Goal: Task Accomplishment & Management: Complete application form

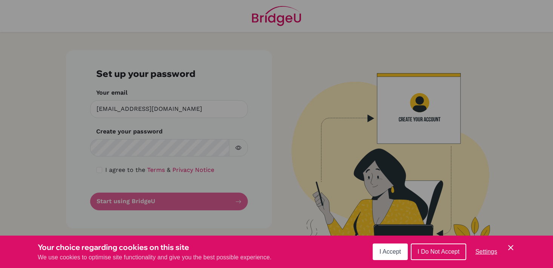
click at [399, 253] on span "I Accept" at bounding box center [389, 251] width 21 height 6
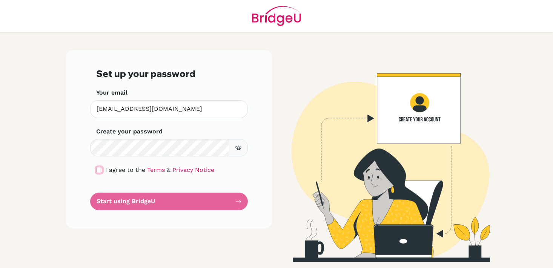
click at [97, 170] on input "checkbox" at bounding box center [99, 170] width 6 height 6
checkbox input "true"
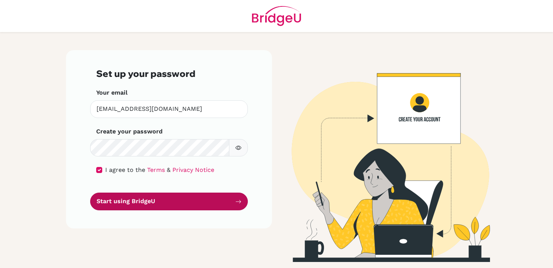
click at [140, 201] on button "Start using BridgeU" at bounding box center [169, 202] width 158 height 18
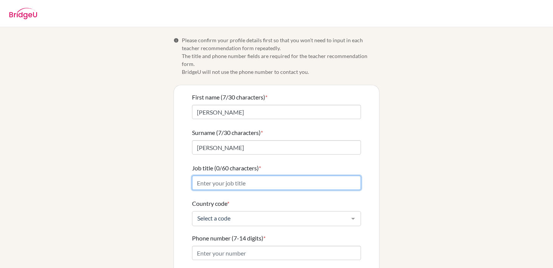
click at [235, 176] on input "Job title (0/60 characters) *" at bounding box center [276, 183] width 169 height 14
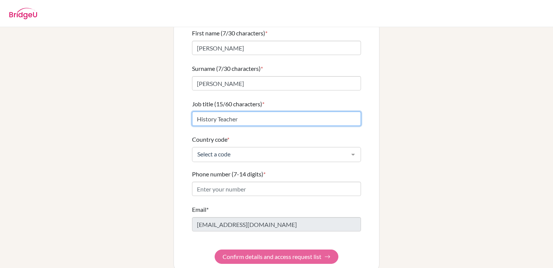
scroll to position [67, 0]
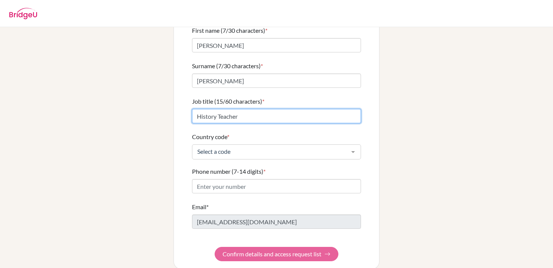
type input "History Teacher"
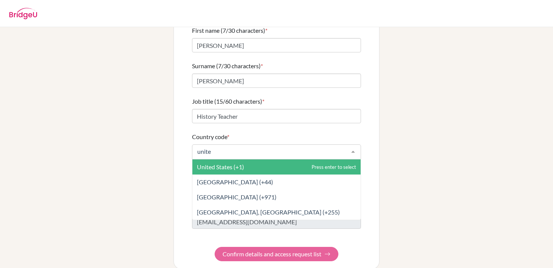
type input "united"
click at [251, 160] on span "United States (+1)" at bounding box center [276, 167] width 168 height 15
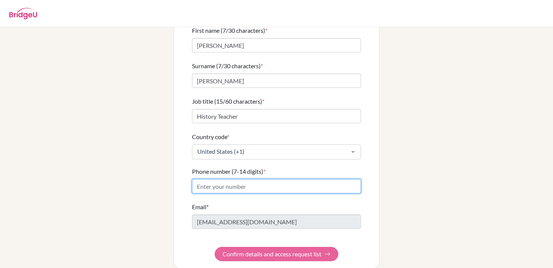
click at [227, 179] on input "Phone number (7-14 digits) *" at bounding box center [276, 186] width 169 height 14
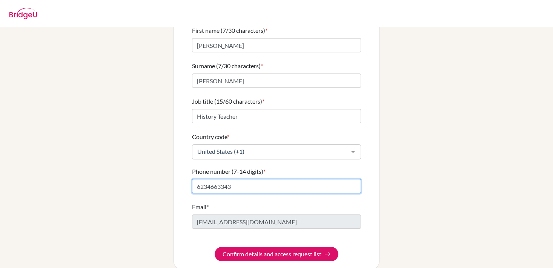
scroll to position [69, 0]
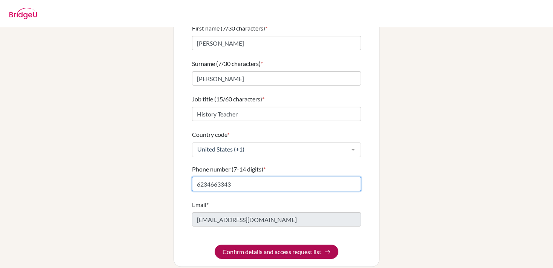
type input "6234663343"
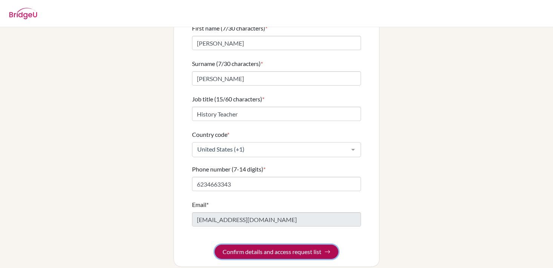
click at [278, 245] on button "Confirm details and access request list" at bounding box center [277, 252] width 124 height 14
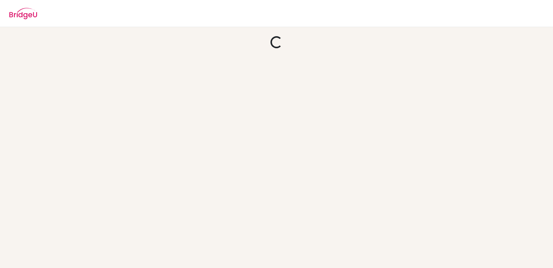
scroll to position [0, 0]
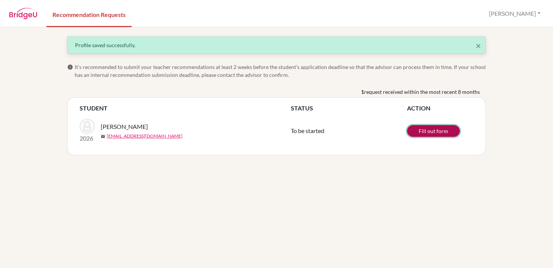
click at [432, 129] on link "Fill out form" at bounding box center [433, 131] width 53 height 12
